Goal: Check status

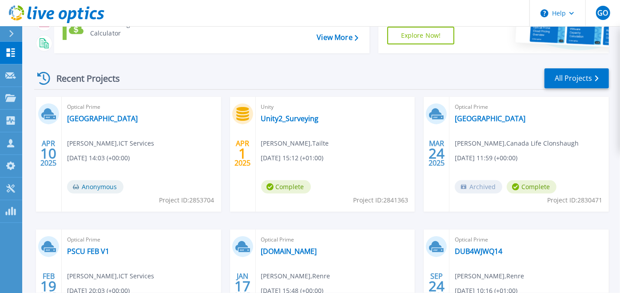
scroll to position [99, 0]
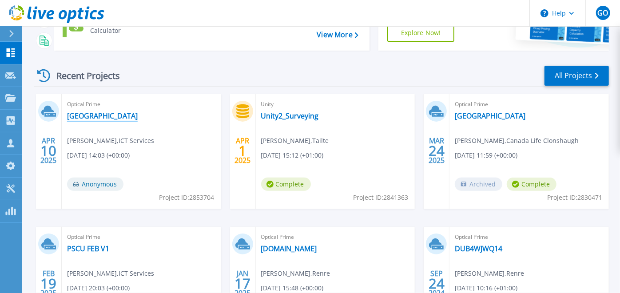
click at [86, 116] on link "[GEOGRAPHIC_DATA]" at bounding box center [102, 115] width 71 height 9
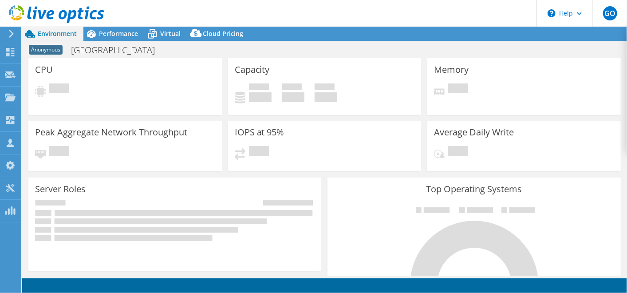
select select "EULondon"
select select "EUR"
